Goal: Information Seeking & Learning: Learn about a topic

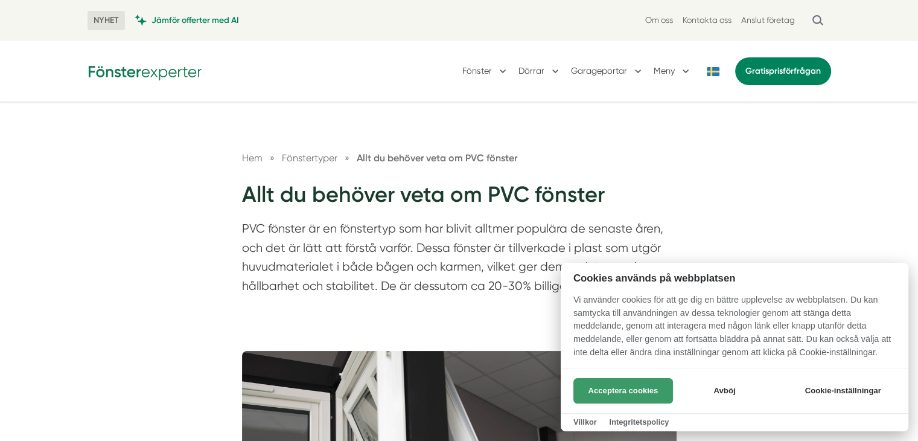
click at [646, 385] on button "Acceptera cookies" at bounding box center [624, 390] width 100 height 25
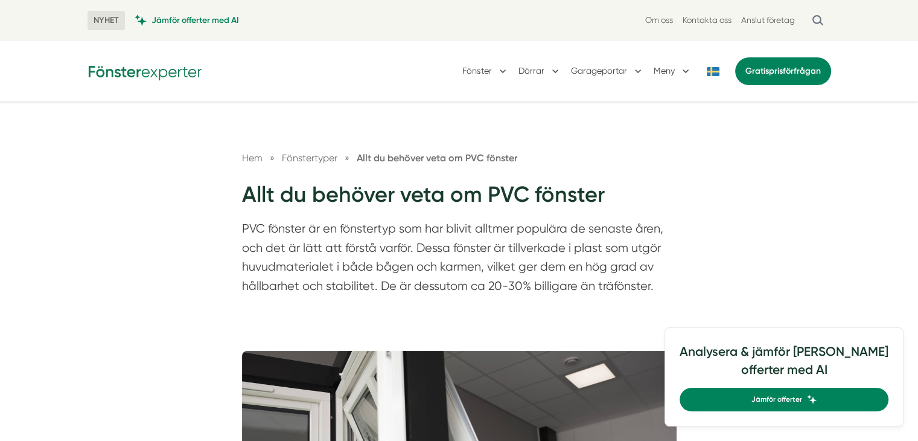
click at [310, 152] on span "Fönstertyper" at bounding box center [310, 157] width 56 height 11
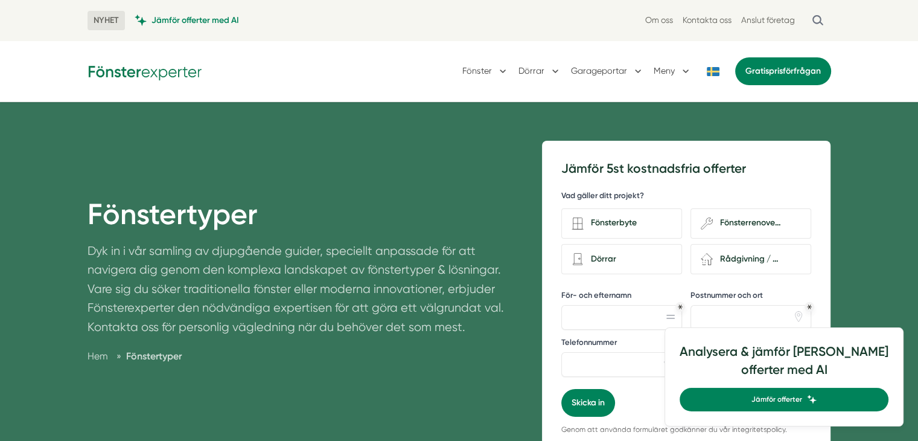
click at [147, 357] on span "Fönstertyper" at bounding box center [154, 355] width 56 height 11
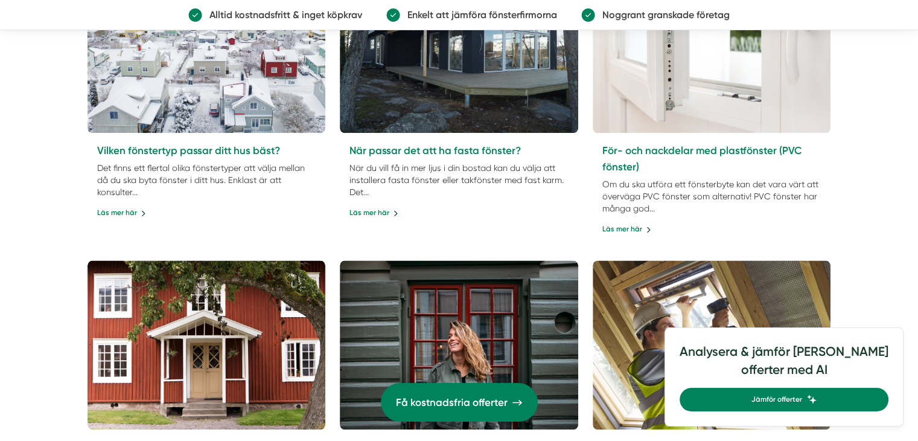
scroll to position [1288, 0]
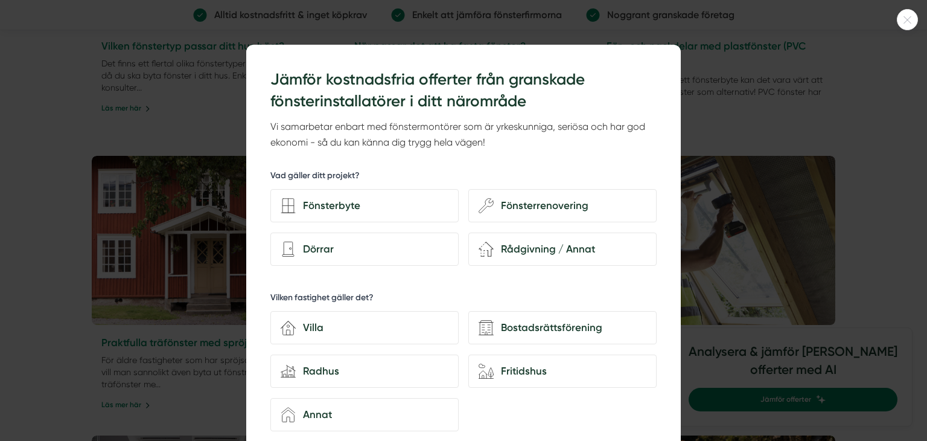
click at [918, 435] on html "NYHET Jämför offerter med AI Om oss Kontakta oss Anslut företag [GEOGRAPHIC_DAT…" at bounding box center [463, 209] width 927 height 2995
click at [904, 20] on icon at bounding box center [908, 19] width 20 height 7
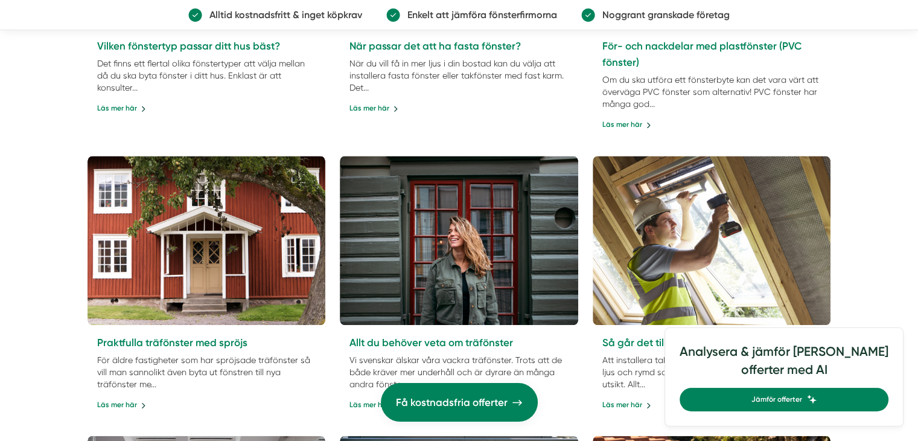
click at [918, 431] on div "Fönstertyper Dyk in i vår samling av djupgående guider, speciellt anpassade för…" at bounding box center [459, 16] width 918 height 2405
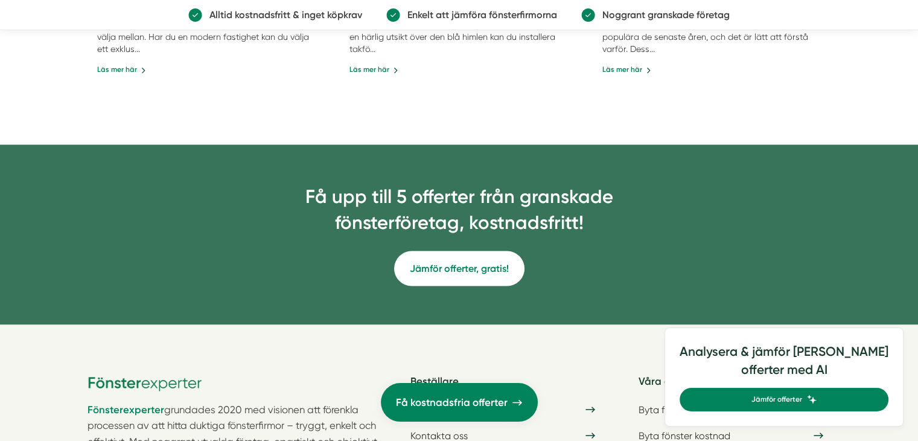
scroll to position [2190, 0]
